Goal: Information Seeking & Learning: Stay updated

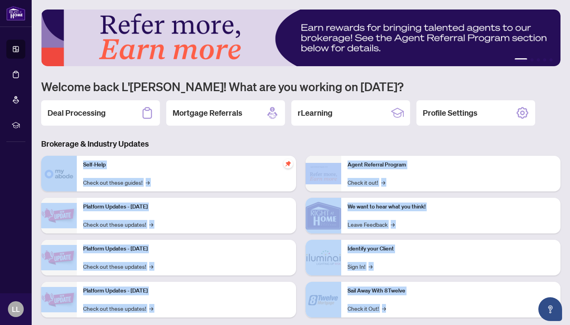
scroll to position [14, 0]
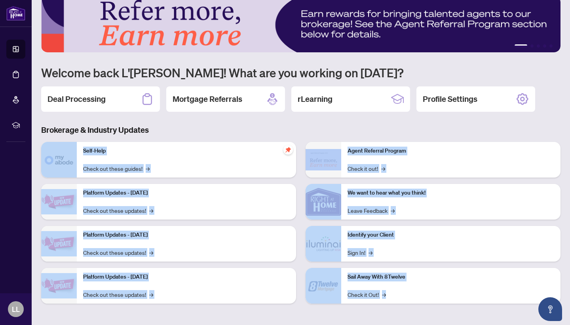
drag, startPoint x: 299, startPoint y: 149, endPoint x: 322, endPoint y: 324, distance: 177.3
click at [322, 324] on main "1 2 3 4 5 Welcome back L'[PERSON_NAME]! What are you working on [DATE]? Deal Pr…" at bounding box center [301, 162] width 539 height 325
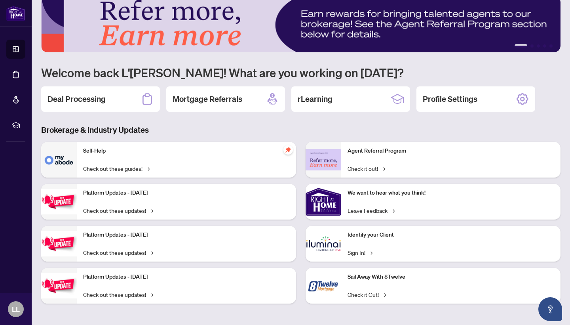
click at [322, 126] on h3 "Brokerage & Industry Updates" at bounding box center [301, 129] width 520 height 11
click at [74, 102] on h2 "Deal Processing" at bounding box center [77, 98] width 58 height 11
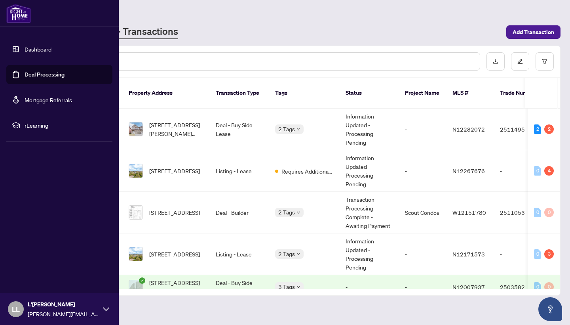
click at [35, 76] on link "Deal Processing" at bounding box center [45, 74] width 40 height 7
click at [37, 50] on link "Dashboard" at bounding box center [38, 49] width 27 height 7
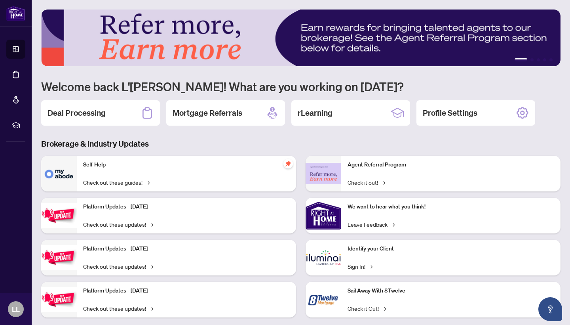
click at [236, 147] on h3 "Brokerage & Industry Updates" at bounding box center [301, 143] width 520 height 11
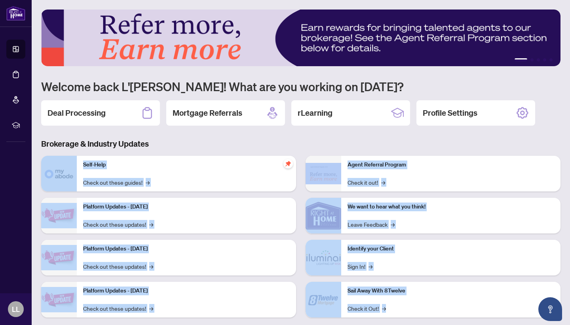
scroll to position [14, 0]
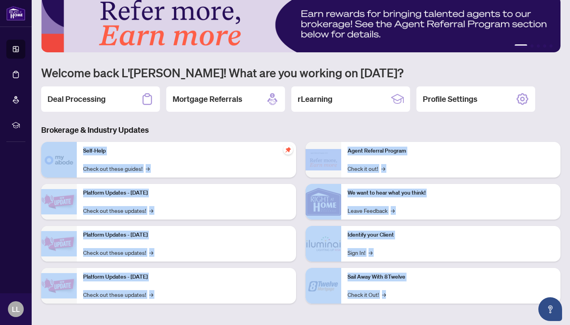
drag, startPoint x: 236, startPoint y: 147, endPoint x: 245, endPoint y: 324, distance: 177.3
click at [245, 324] on main "1 2 3 4 5 Welcome back L'[PERSON_NAME]! What are you working on [DATE]? Deal Pr…" at bounding box center [301, 162] width 539 height 325
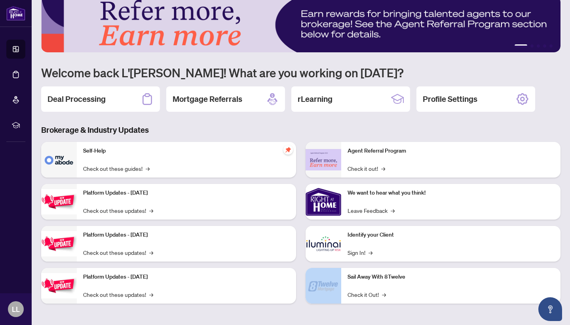
click at [329, 304] on div "Agent Referral Program Check it out! → We want to hear what you think! Leave Fe…" at bounding box center [433, 226] width 265 height 168
click at [147, 168] on span "→" at bounding box center [149, 168] width 4 height 9
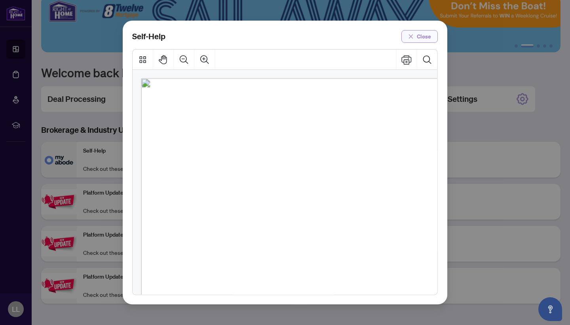
click at [404, 38] on button "Close" at bounding box center [420, 36] width 36 height 13
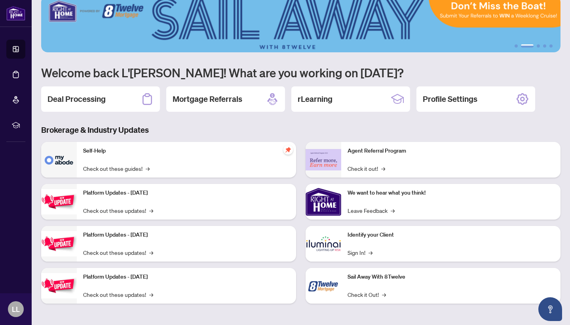
click at [213, 124] on div "1 2 3 4 5 Welcome back L'[PERSON_NAME]! What are you working on [DATE]? Deal Pr…" at bounding box center [301, 156] width 520 height 320
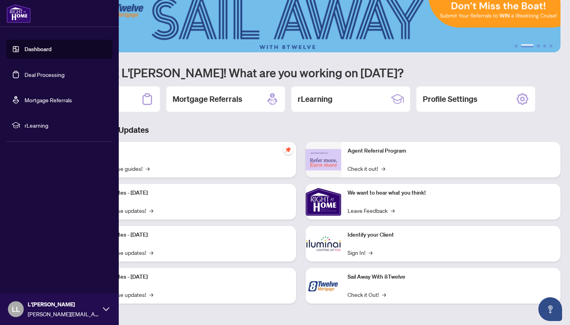
click at [49, 128] on span "rLearning" at bounding box center [66, 125] width 82 height 9
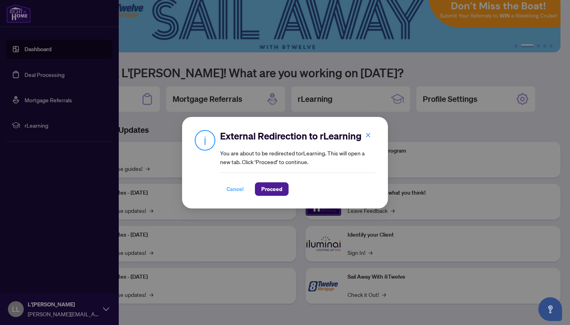
click at [236, 189] on span "Cancel" at bounding box center [235, 189] width 17 height 13
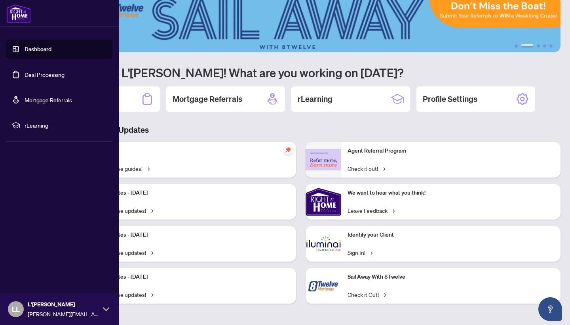
click at [285, 124] on div "1 2 3 4 5 Welcome back L'[PERSON_NAME]! What are you working on [DATE]? Deal Pr…" at bounding box center [301, 156] width 520 height 320
click at [248, 297] on div "Platform Updates - [DATE] Check out these updates! →" at bounding box center [186, 286] width 219 height 36
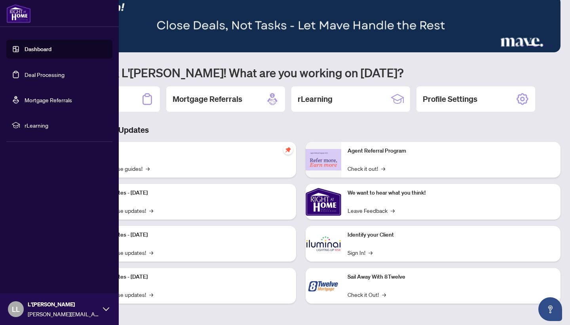
click at [125, 16] on img at bounding box center [301, 24] width 520 height 57
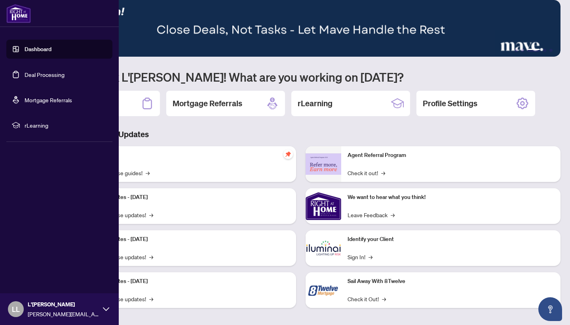
click at [313, 121] on div "1 2 3 4 5 Welcome back L'[PERSON_NAME]! What are you working on [DATE]? Deal Pr…" at bounding box center [301, 160] width 520 height 320
